Goal: Navigation & Orientation: Find specific page/section

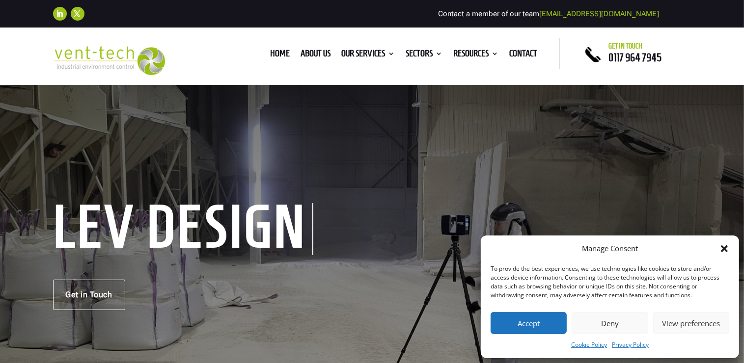
click at [728, 247] on icon "Close dialog" at bounding box center [724, 249] width 10 height 10
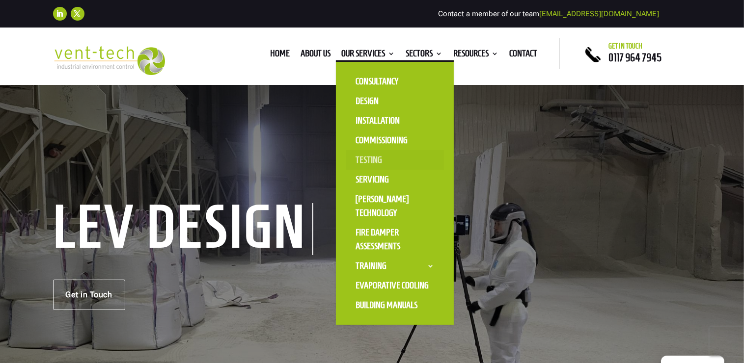
click at [370, 159] on link "Testing" at bounding box center [395, 160] width 98 height 20
